Goal: Transaction & Acquisition: Book appointment/travel/reservation

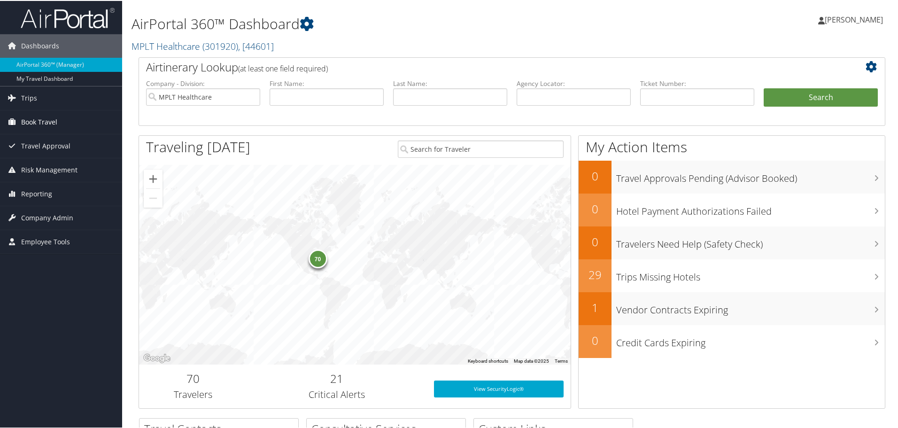
click at [31, 119] on span "Book Travel" at bounding box center [39, 120] width 36 height 23
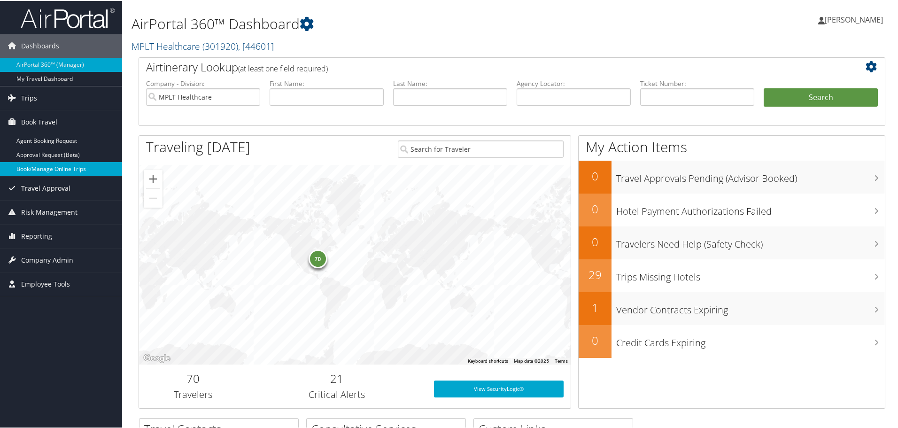
click at [48, 170] on link "Book/Manage Online Trips" at bounding box center [61, 168] width 122 height 14
